Goal: Task Accomplishment & Management: Manage account settings

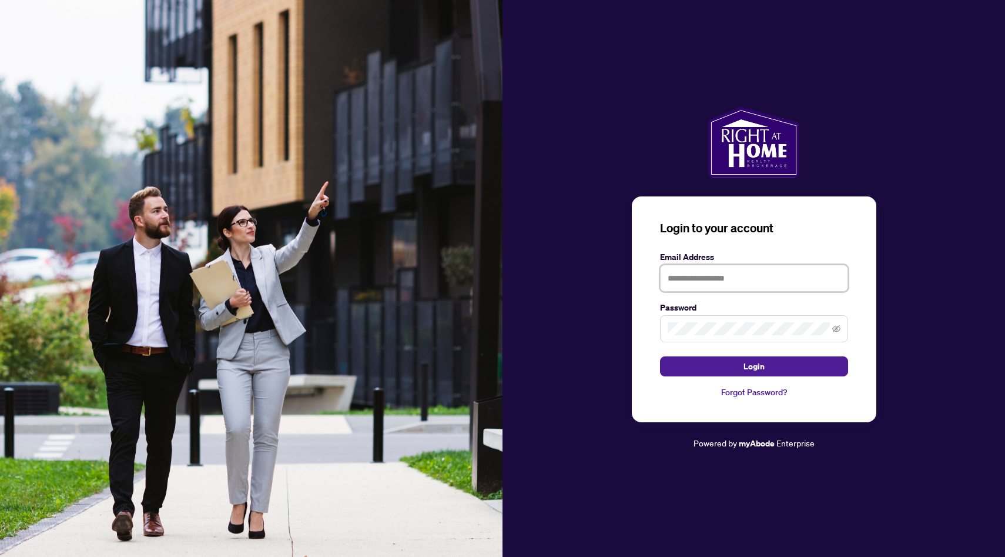
click at [720, 284] on input "text" at bounding box center [754, 277] width 188 height 27
type input "**********"
click at [757, 366] on span "Login" at bounding box center [753, 366] width 21 height 19
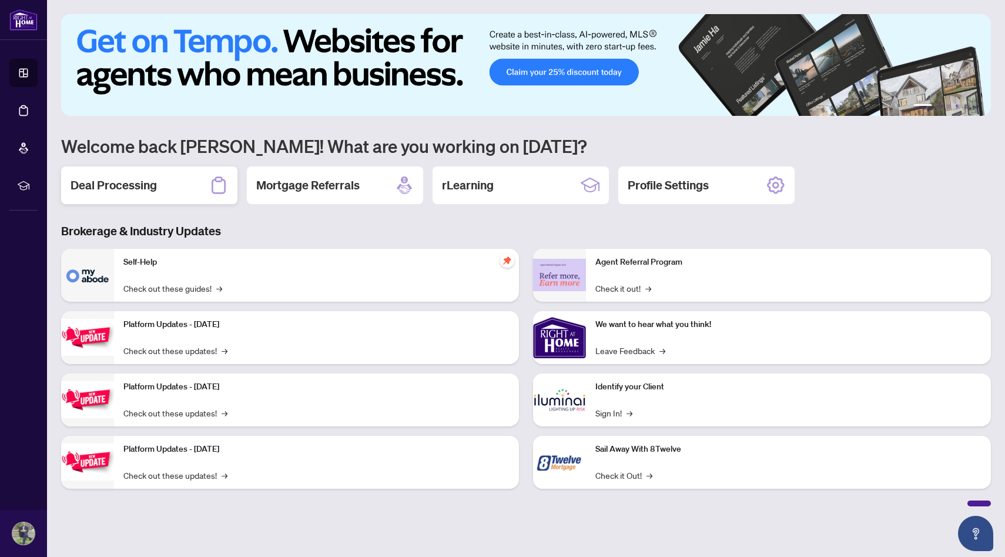
click at [148, 189] on h2 "Deal Processing" at bounding box center [114, 185] width 86 height 16
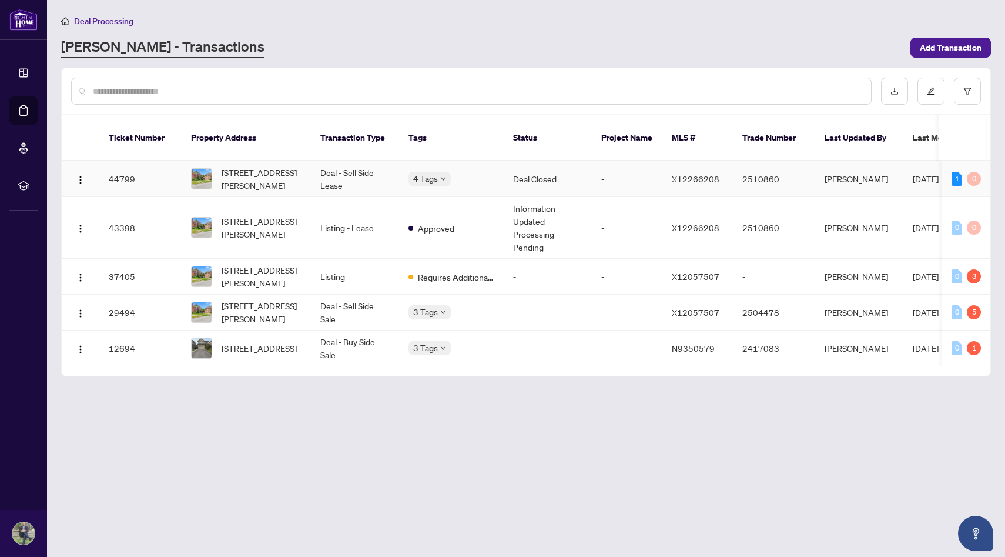
click at [247, 167] on span "[STREET_ADDRESS][PERSON_NAME]" at bounding box center [262, 179] width 80 height 26
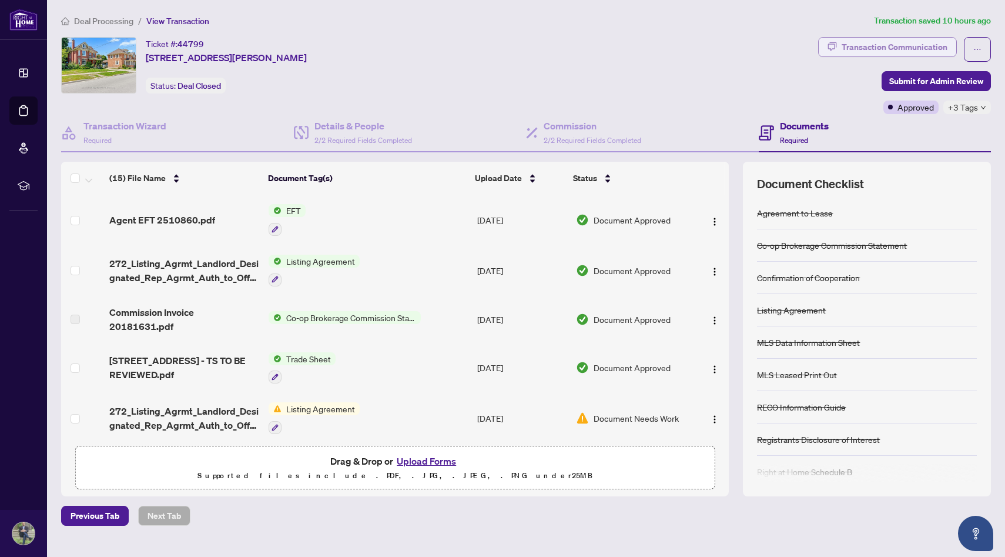
click at [904, 47] on div "Transaction Communication" at bounding box center [895, 47] width 106 height 19
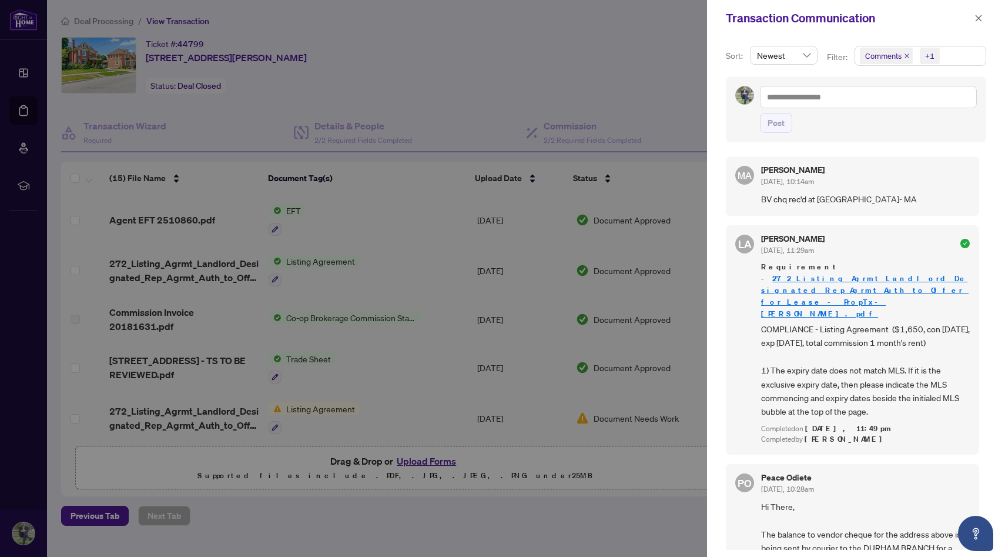
click at [673, 52] on div at bounding box center [502, 278] width 1005 height 557
click at [621, 42] on div at bounding box center [502, 278] width 1005 height 557
click at [980, 16] on icon "close" at bounding box center [979, 18] width 6 height 6
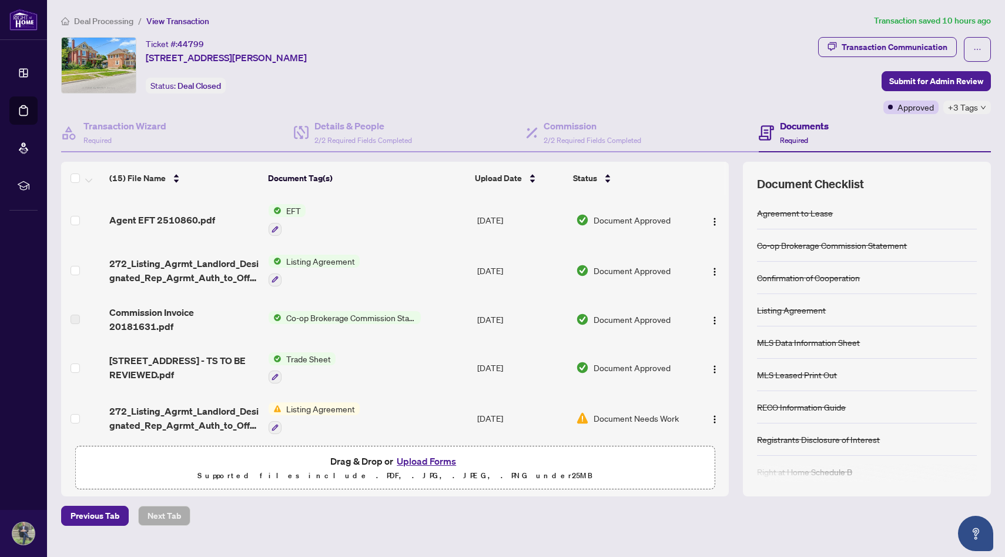
click at [965, 106] on span "+3 Tags" at bounding box center [963, 107] width 30 height 14
click at [722, 102] on div "Ticket #: 44799 [STREET_ADDRESS][PERSON_NAME] Status: Deal Closed" at bounding box center [437, 75] width 757 height 77
click at [987, 43] on button "button" at bounding box center [977, 49] width 27 height 25
click at [669, 56] on div "Ticket #: 44799 [STREET_ADDRESS][PERSON_NAME] Status: Deal Closed" at bounding box center [437, 65] width 752 height 56
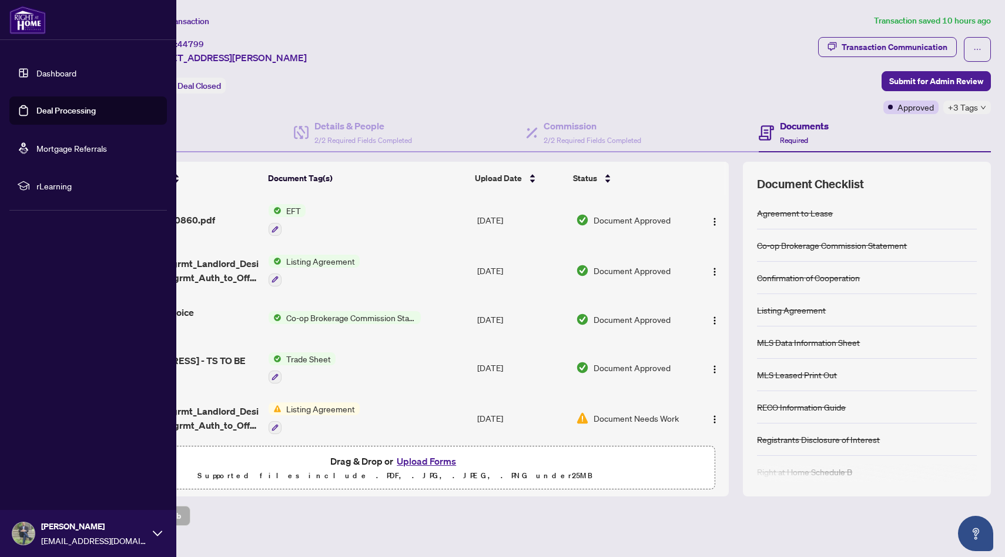
click at [71, 73] on link "Dashboard" at bounding box center [56, 73] width 40 height 11
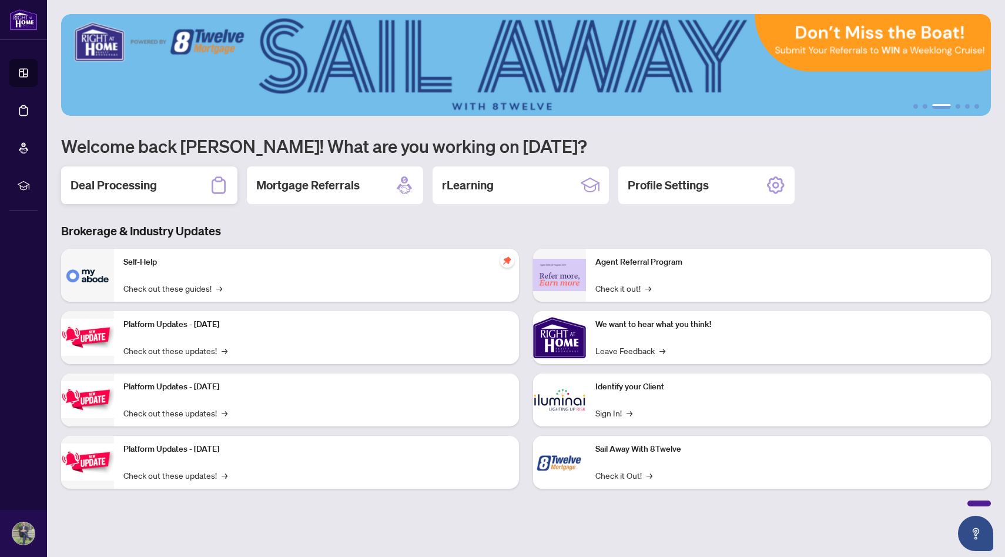
click at [95, 184] on h2 "Deal Processing" at bounding box center [114, 185] width 86 height 16
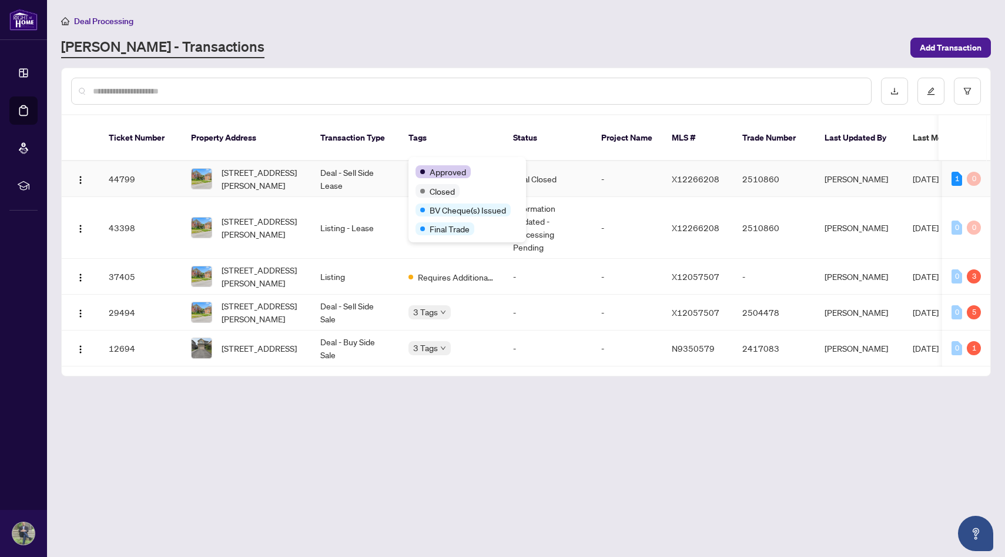
click at [438, 166] on span "Approved" at bounding box center [448, 171] width 36 height 13
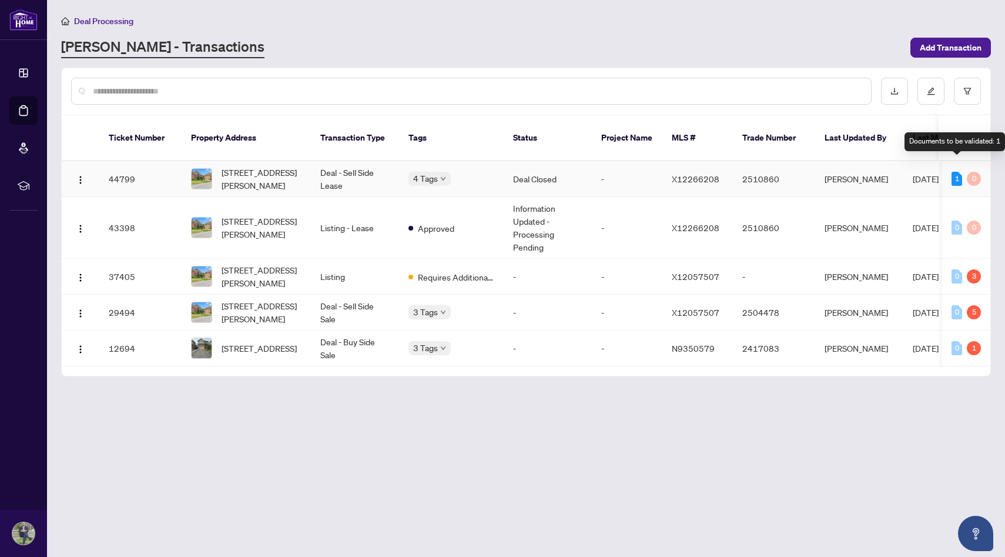
click at [958, 172] on div "1" at bounding box center [956, 179] width 11 height 14
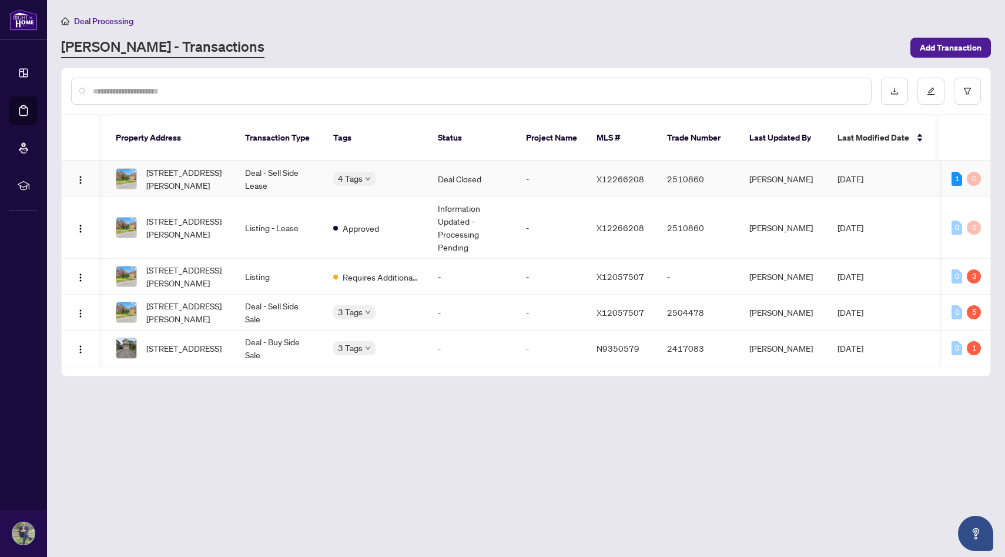
scroll to position [0, 220]
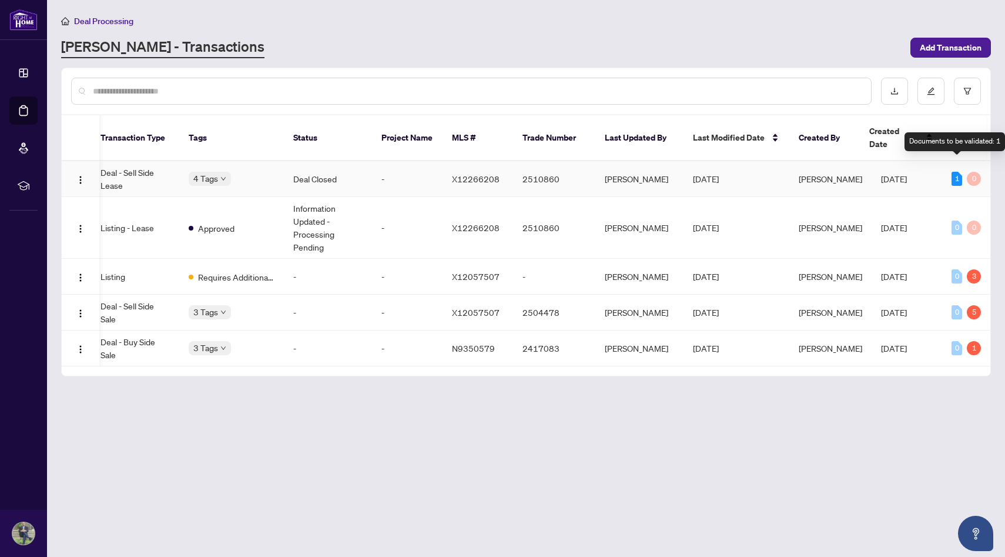
click at [957, 172] on div "1" at bounding box center [956, 179] width 11 height 14
click at [980, 172] on div "0" at bounding box center [974, 179] width 14 height 14
click at [958, 172] on div "1" at bounding box center [956, 179] width 11 height 14
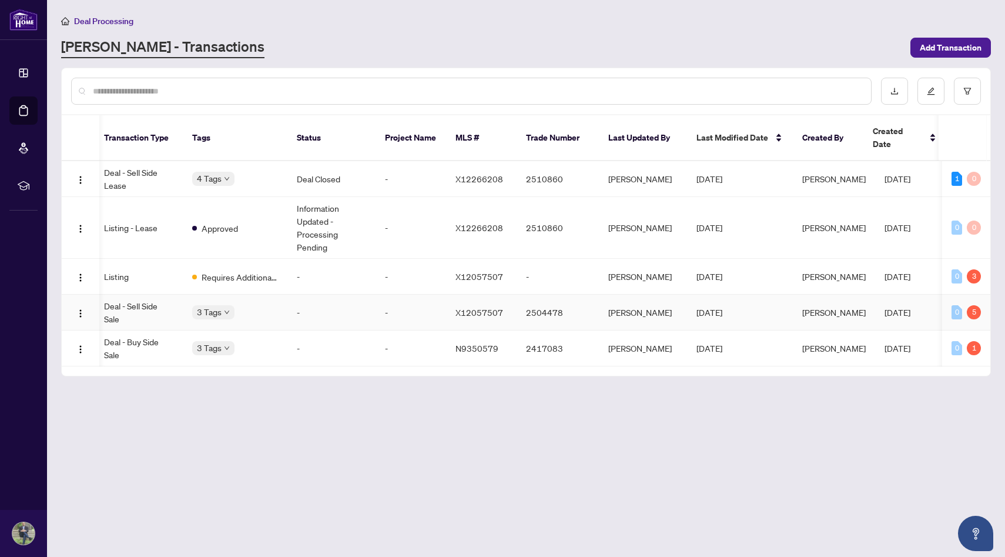
scroll to position [0, 0]
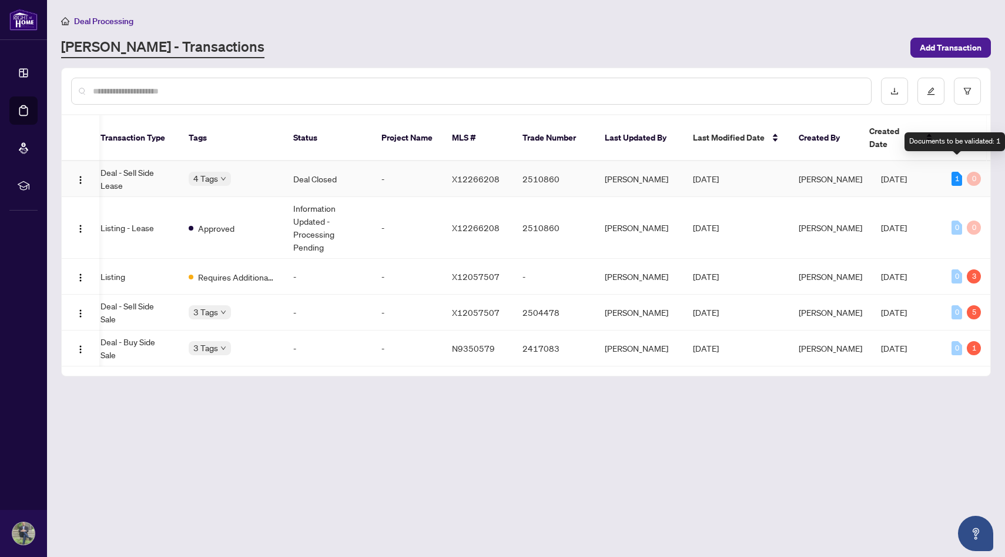
click at [955, 172] on div "1" at bounding box center [956, 179] width 11 height 14
click at [850, 170] on td "[PERSON_NAME]" at bounding box center [830, 179] width 82 height 36
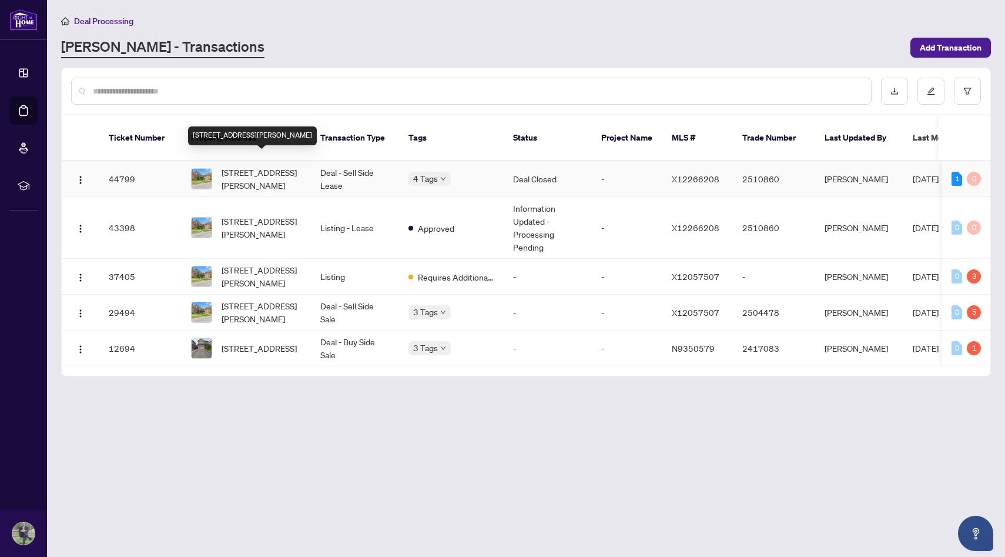
click at [289, 166] on span "[STREET_ADDRESS][PERSON_NAME]" at bounding box center [262, 179] width 80 height 26
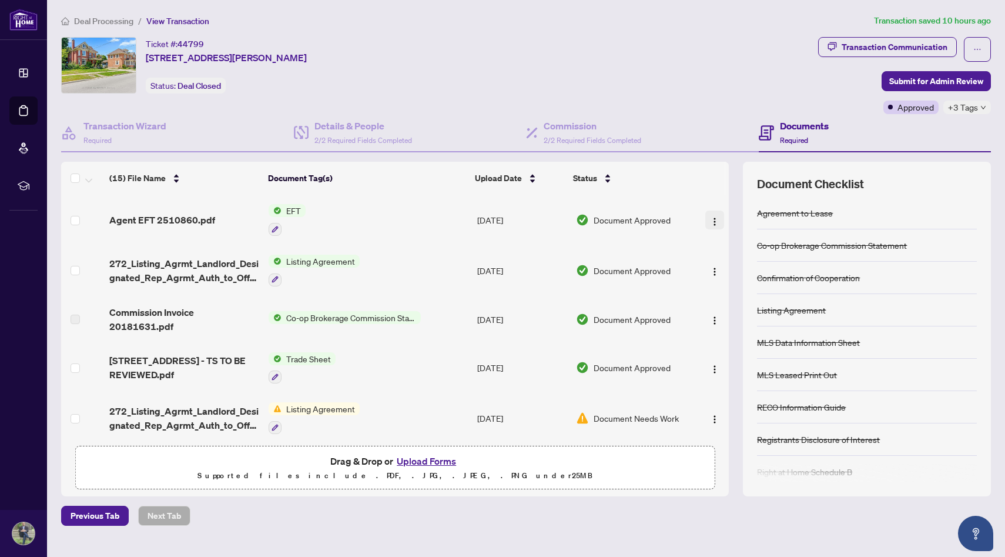
click at [712, 217] on img "button" at bounding box center [714, 221] width 9 height 9
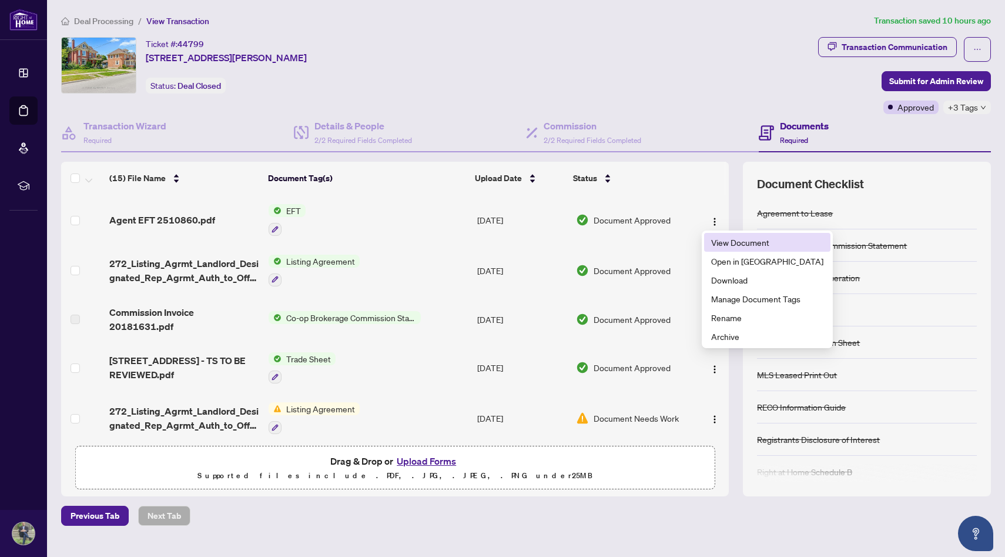
click at [730, 247] on span "View Document" at bounding box center [767, 242] width 112 height 13
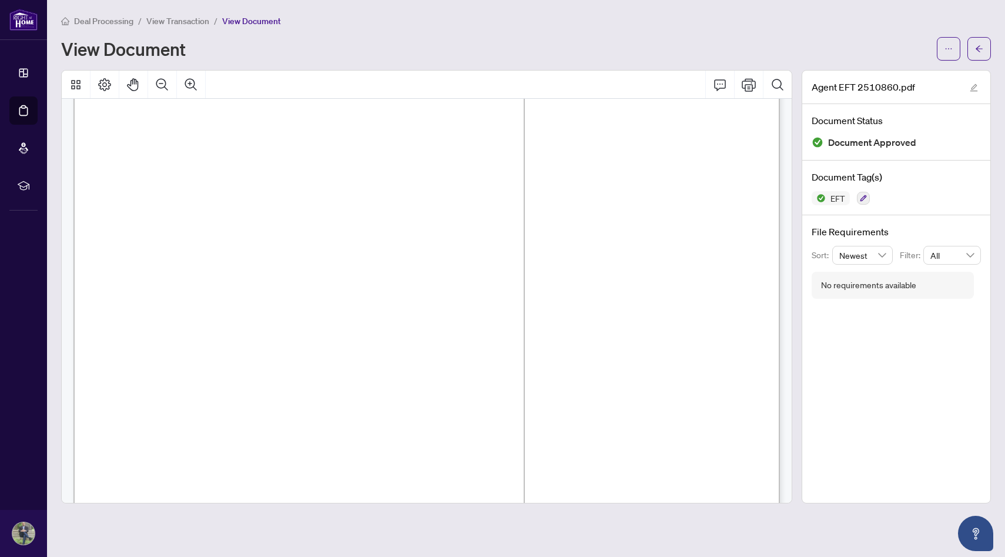
scroll to position [534, 0]
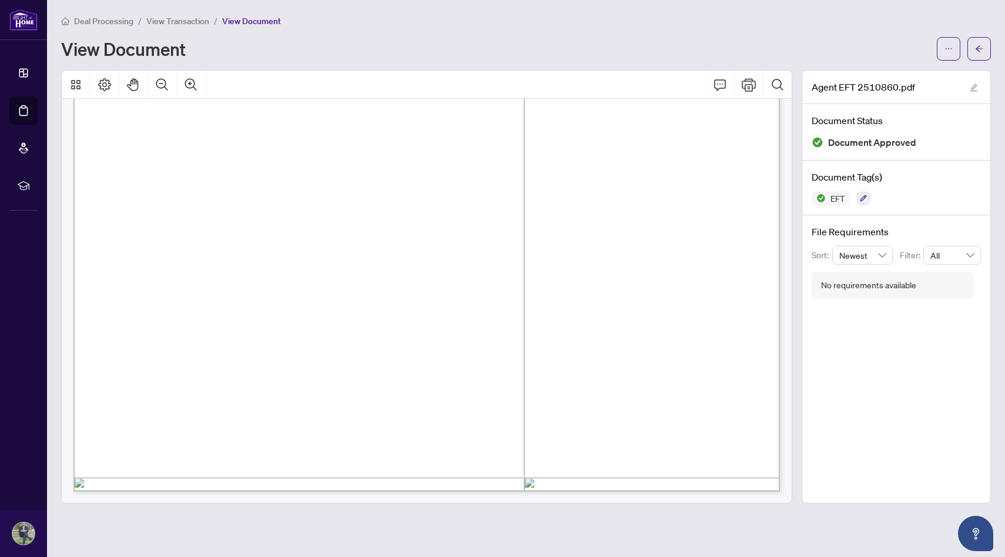
click at [682, 21] on div "Deal Processing / View Transaction / View Document" at bounding box center [526, 21] width 930 height 14
click at [616, 172] on div "Right at Home Realty PAID BY E.F.T. [DATE] Seven Hundred Thirty Four and 50/100…" at bounding box center [766, 474] width 1387 height 1795
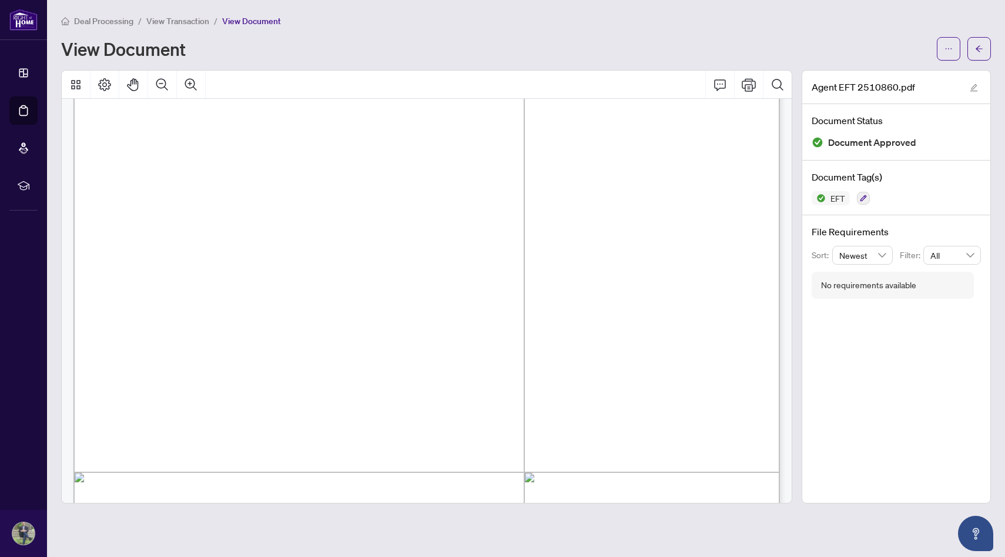
scroll to position [0, 0]
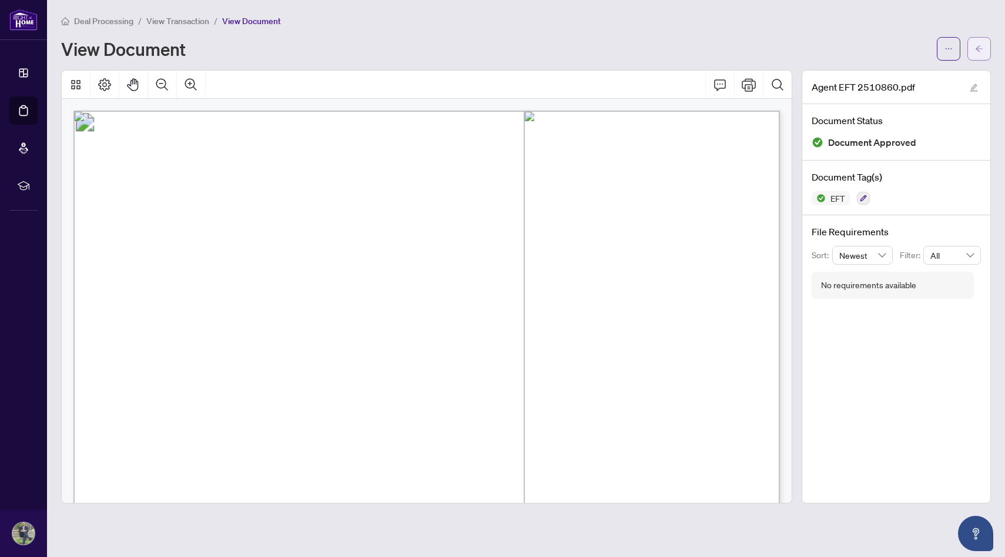
click at [979, 49] on icon "arrow-left" at bounding box center [979, 49] width 8 height 8
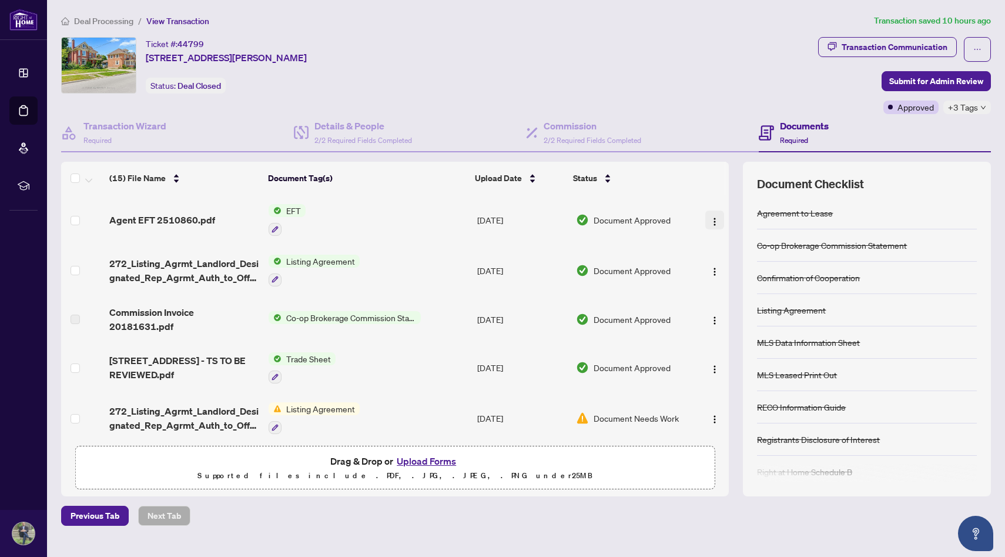
click at [718, 216] on button "button" at bounding box center [714, 219] width 19 height 19
